Goal: Task Accomplishment & Management: Use online tool/utility

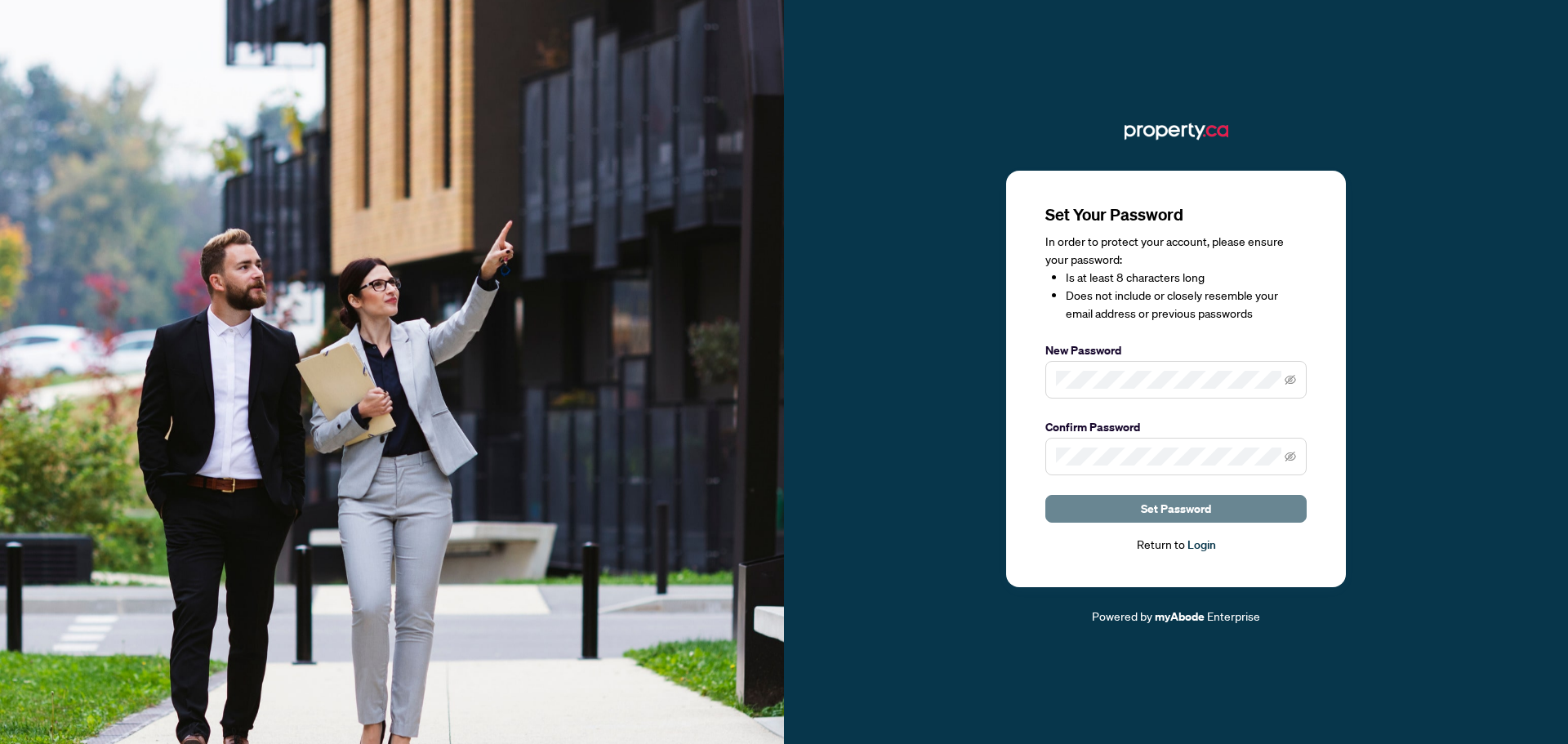
click at [1186, 514] on span "Set Password" at bounding box center [1175, 508] width 70 height 26
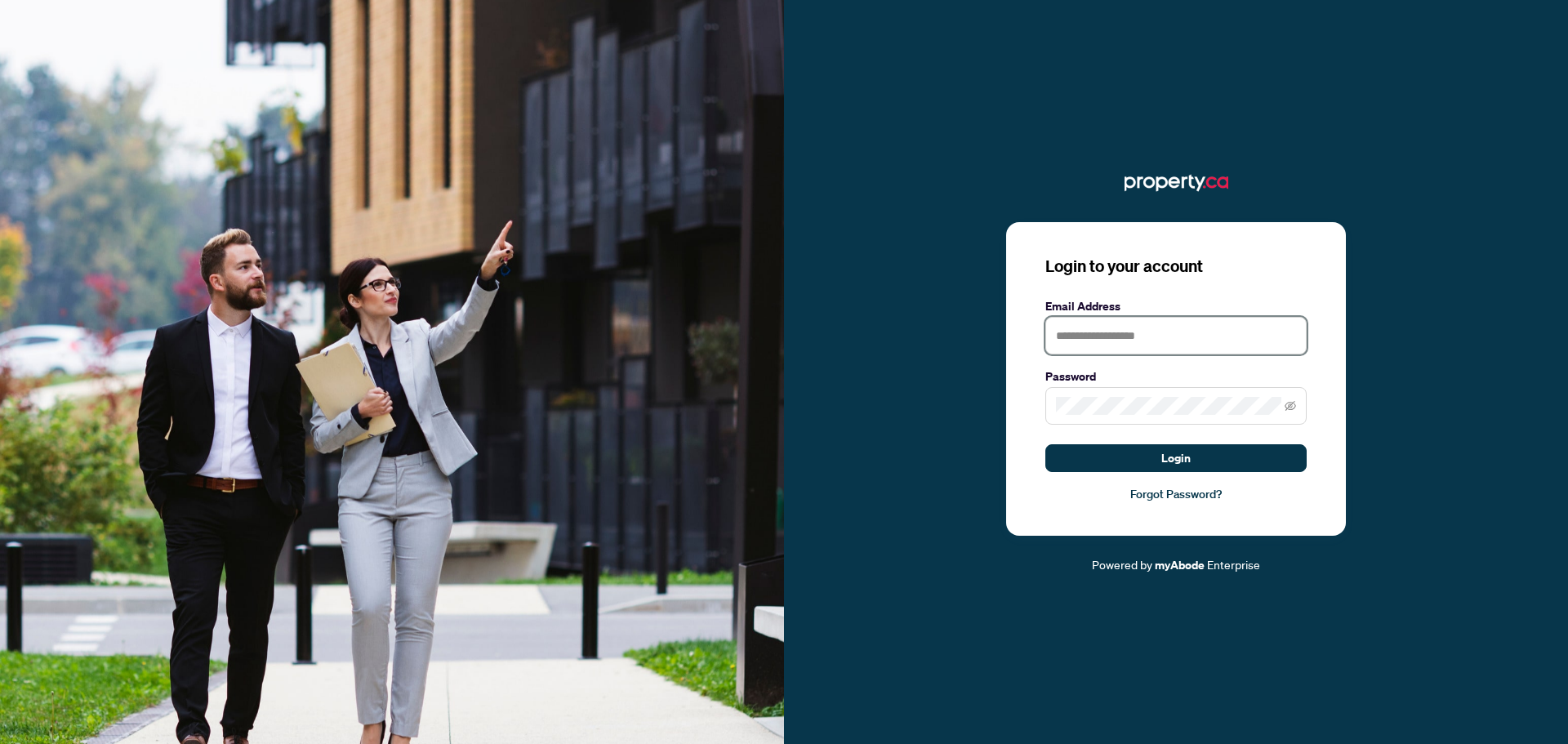
type input "**********"
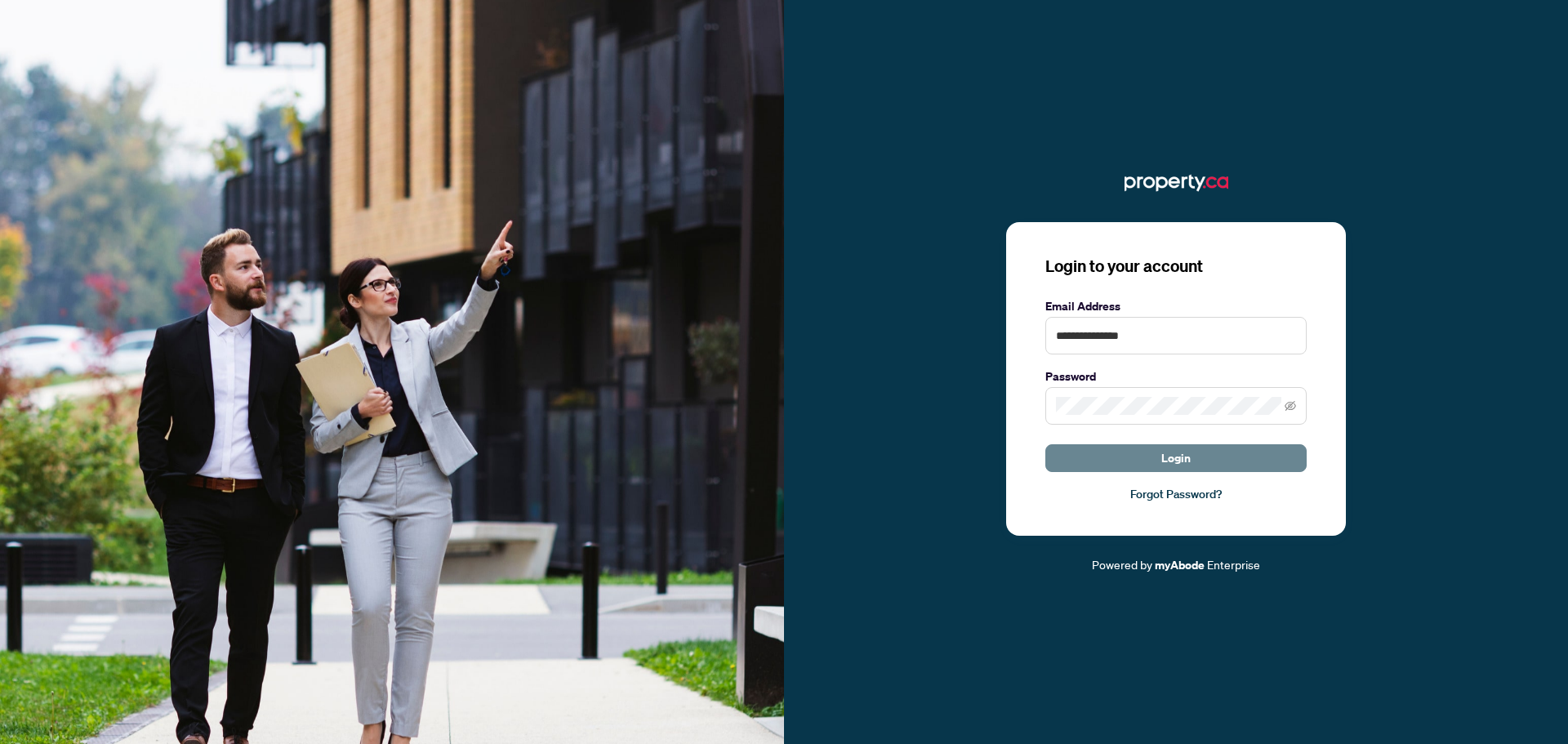
click at [1171, 451] on span "Login" at bounding box center [1175, 458] width 29 height 26
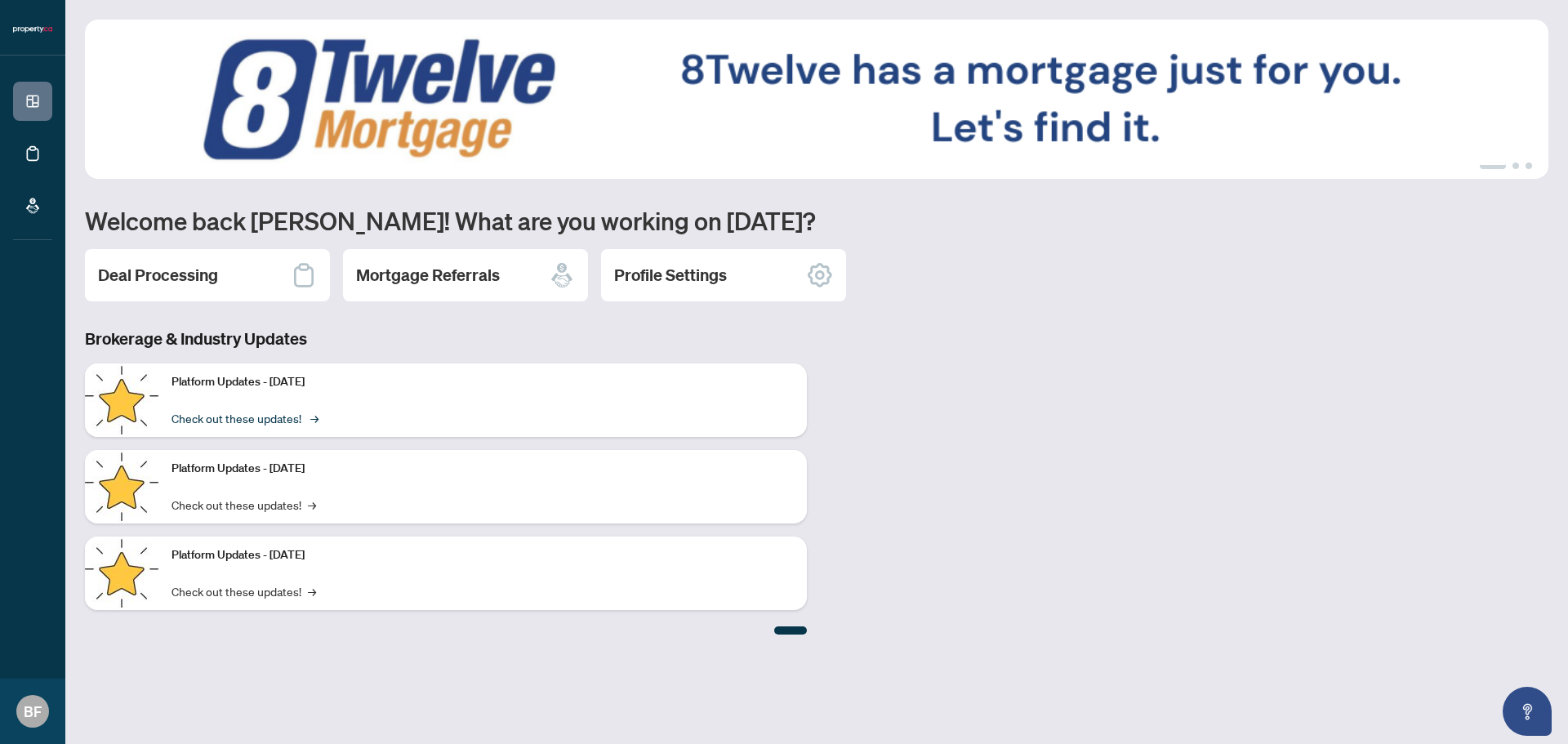
click at [233, 419] on link "Check out these updates! →" at bounding box center [244, 417] width 145 height 18
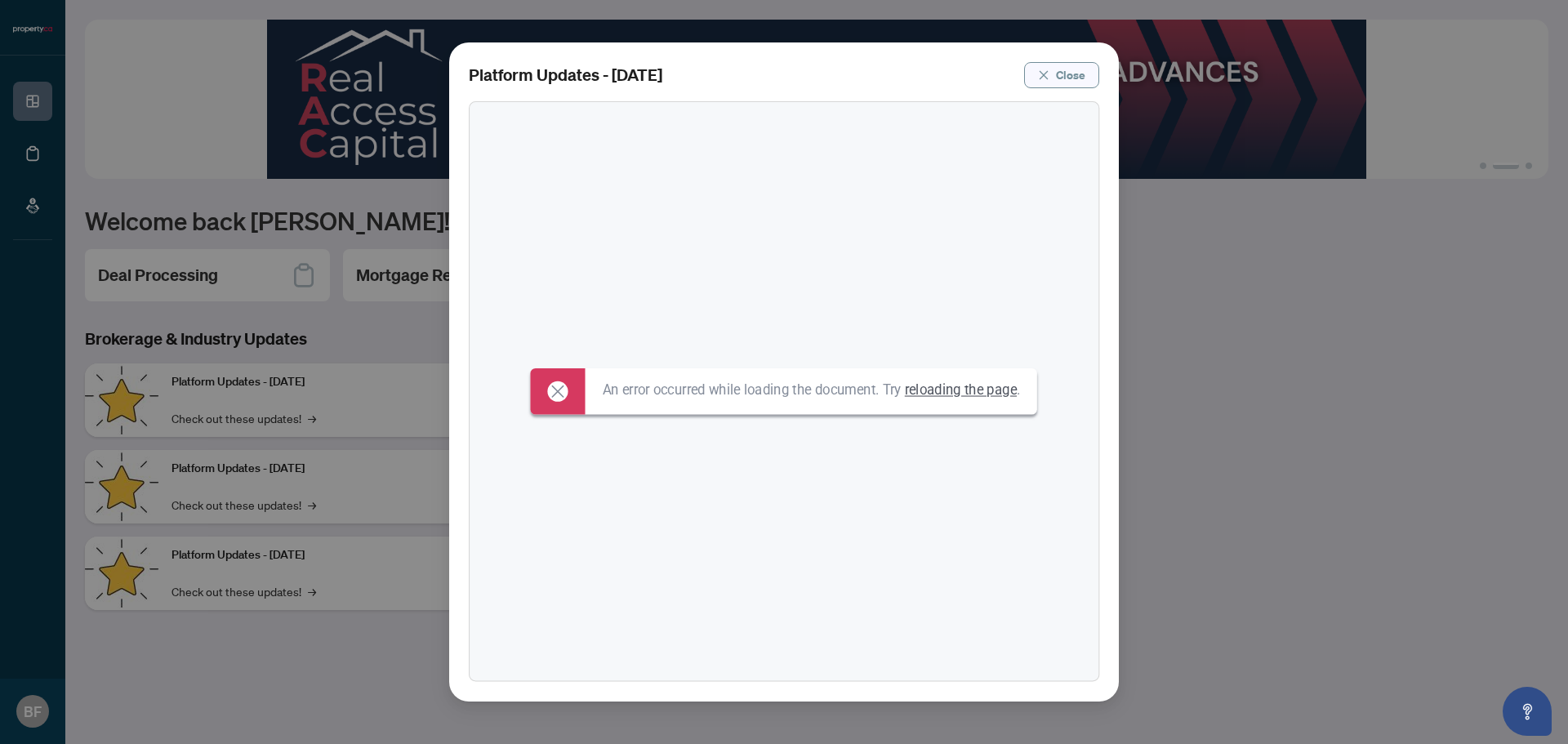
click at [1054, 72] on button "Close" at bounding box center [1061, 75] width 75 height 26
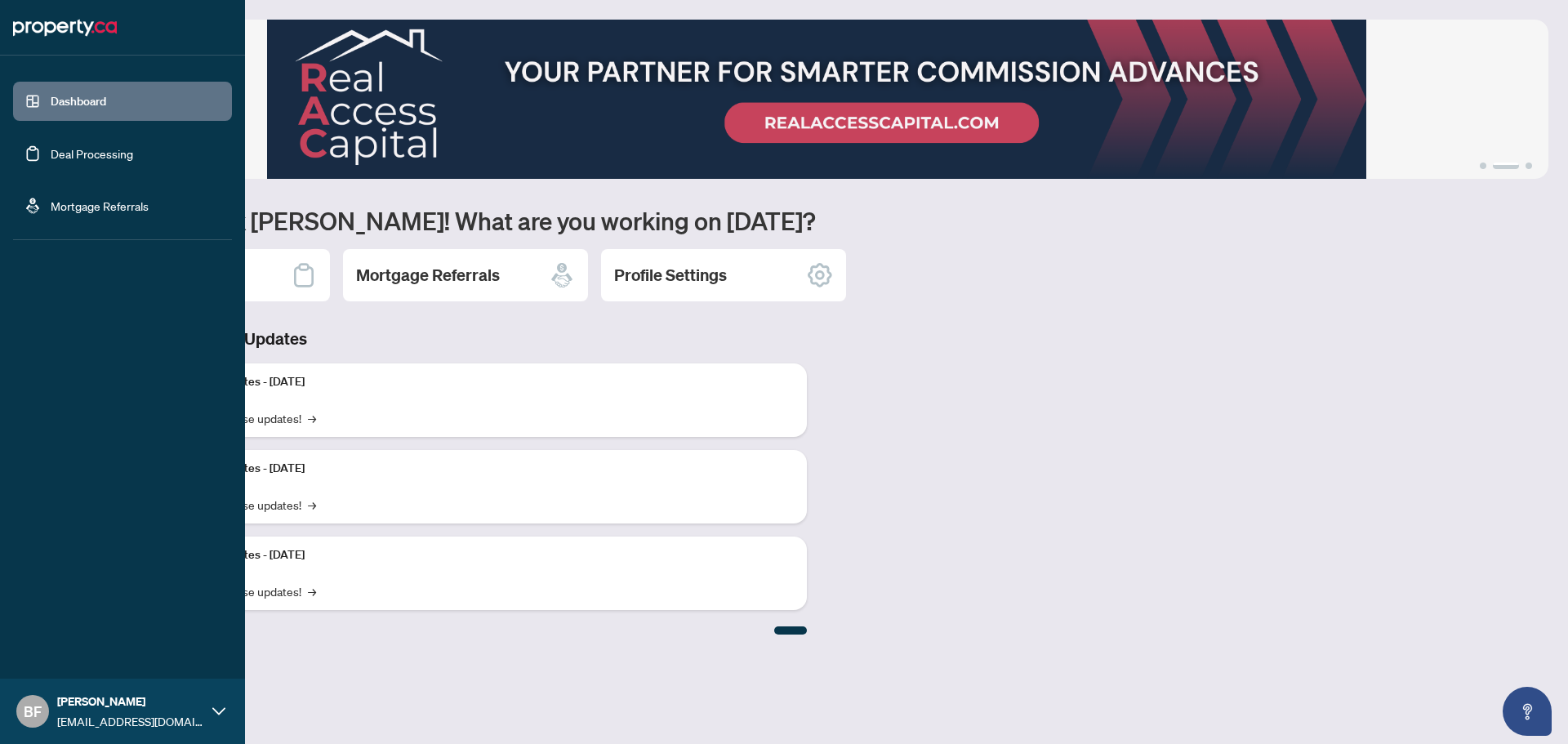
click at [73, 106] on link "Dashboard" at bounding box center [78, 101] width 56 height 14
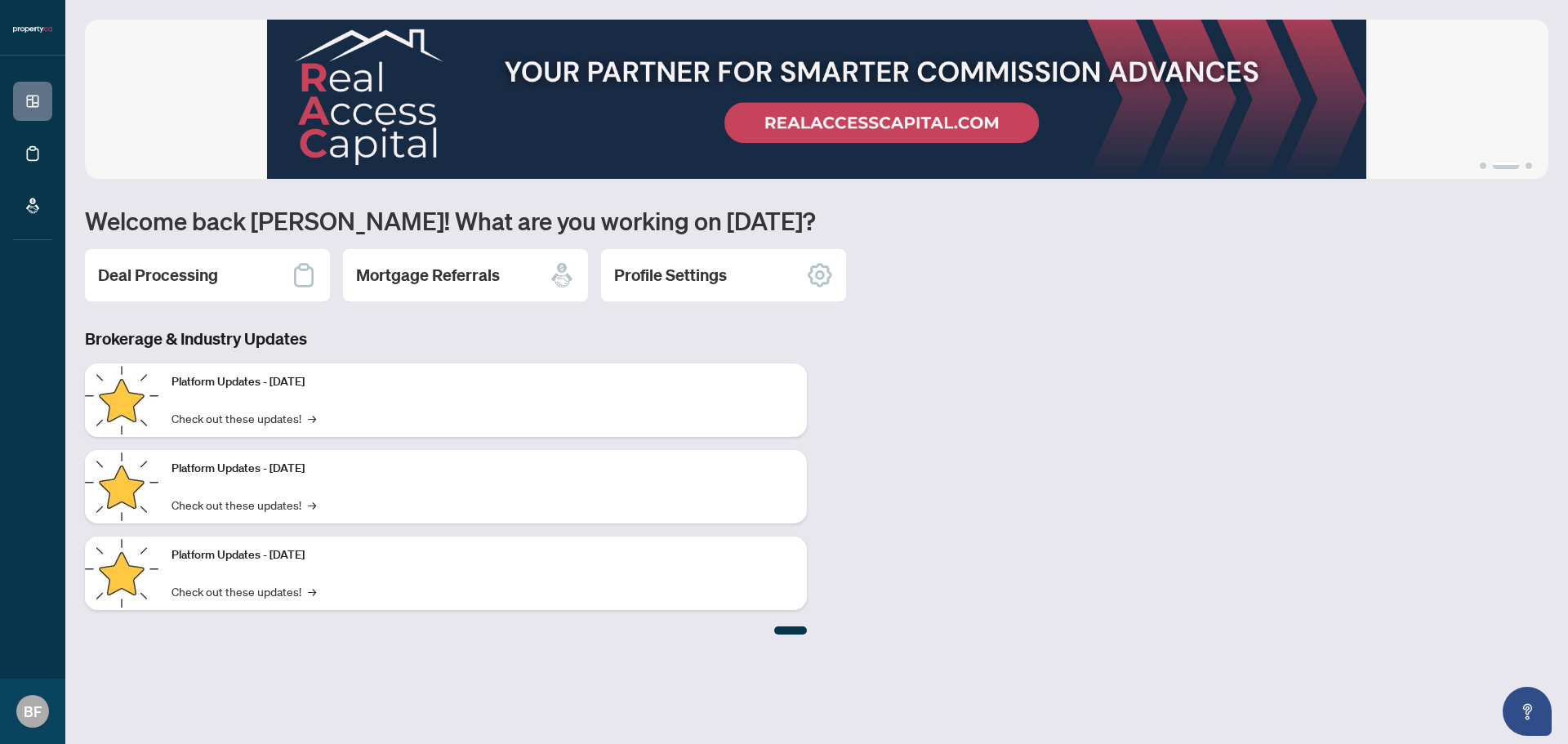
click at [429, 323] on div "1 2 3 Welcome back [PERSON_NAME]! What are you working on [DATE]? Deal Processi…" at bounding box center [817, 327] width 1464 height 615
click at [190, 276] on h2 "Deal Processing" at bounding box center [157, 275] width 120 height 23
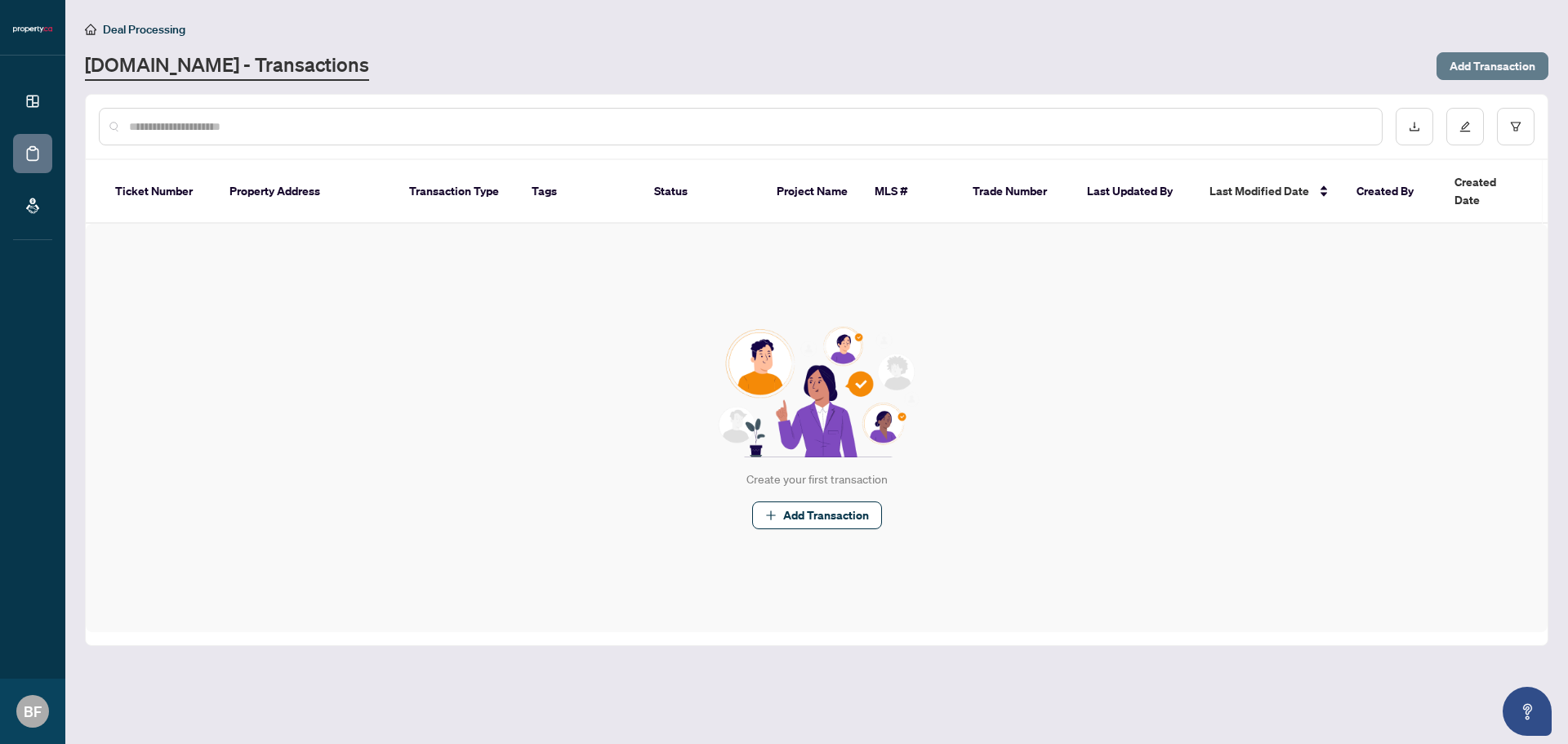
click at [1491, 66] on span "Add Transaction" at bounding box center [1492, 66] width 86 height 26
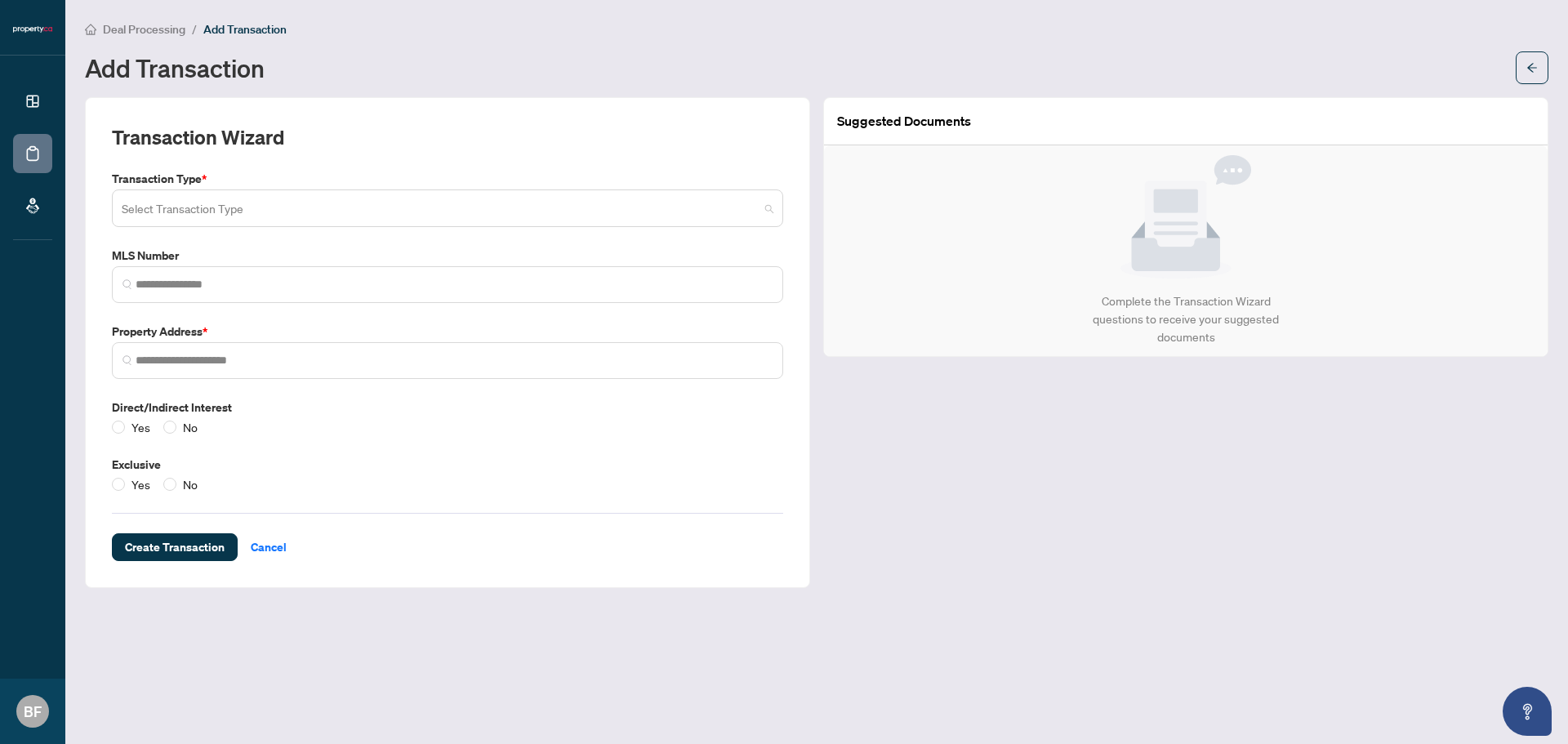
click at [766, 210] on span at bounding box center [448, 208] width 652 height 31
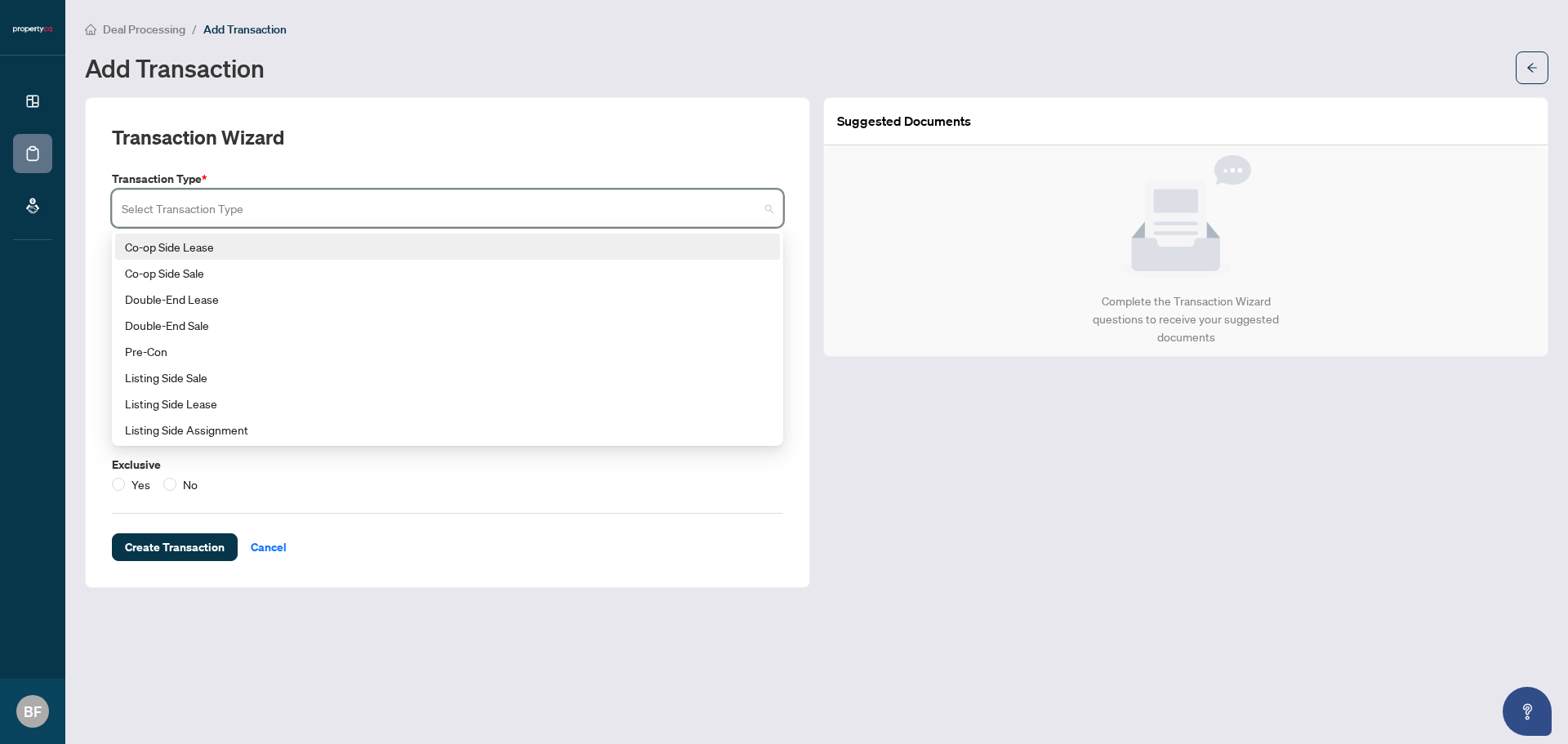
click at [225, 248] on div "Co-op Side Lease" at bounding box center [448, 246] width 645 height 18
